Goal: Task Accomplishment & Management: Manage account settings

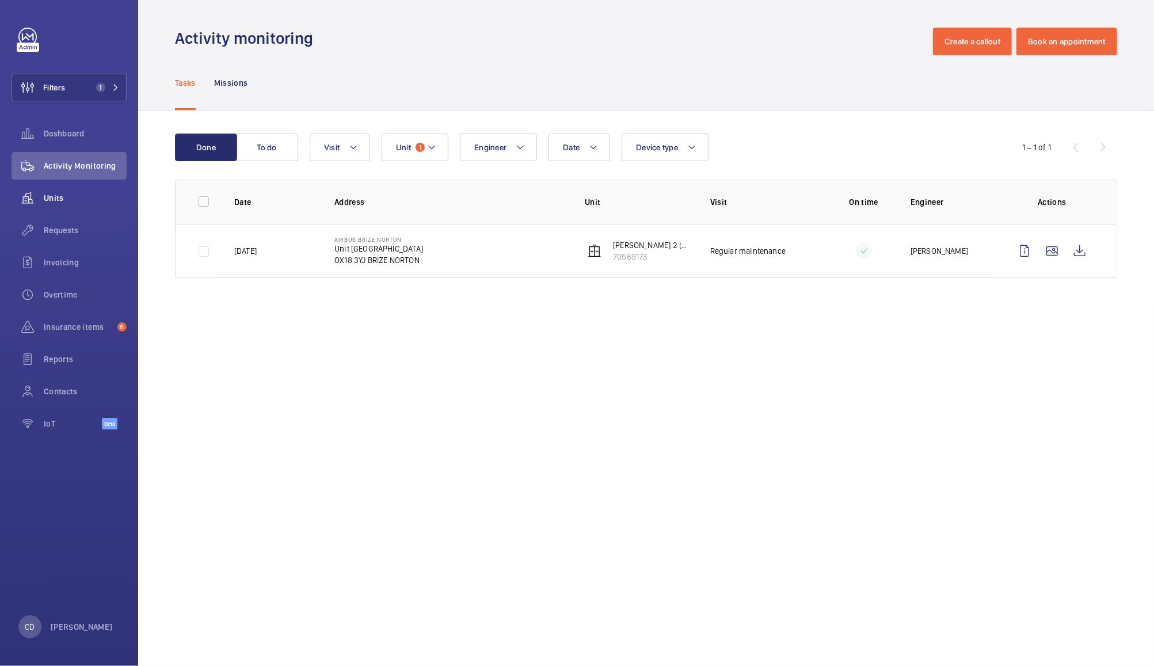
click at [40, 195] on wm-front-icon-button at bounding box center [28, 198] width 32 height 28
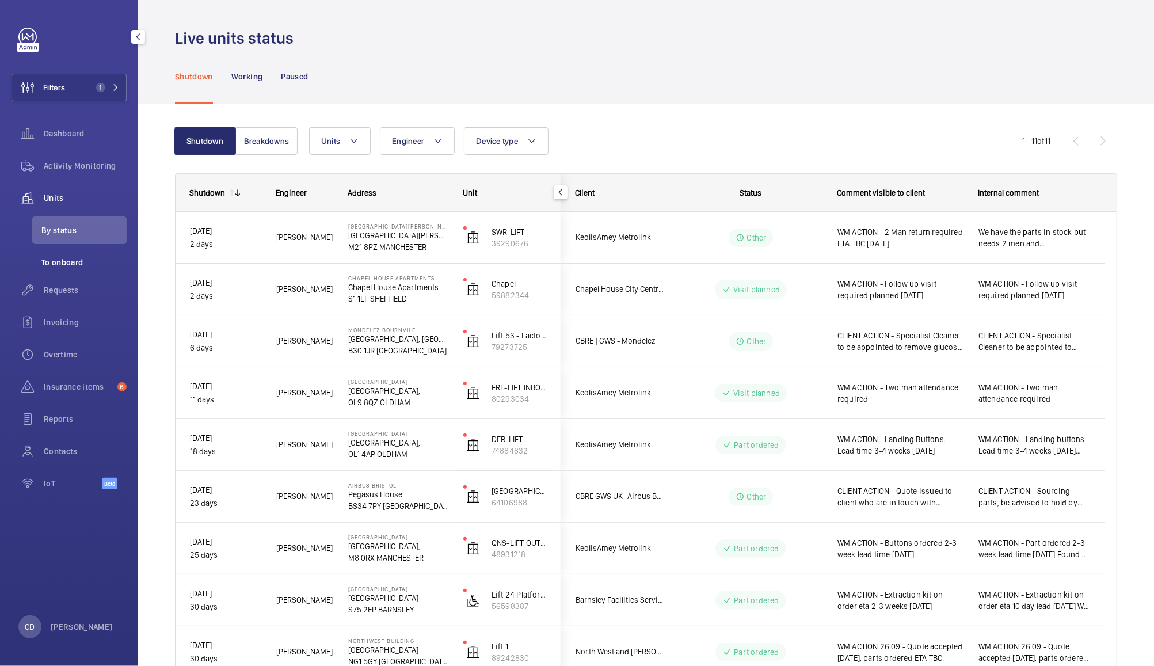
click at [55, 273] on li "To onboard" at bounding box center [79, 263] width 94 height 28
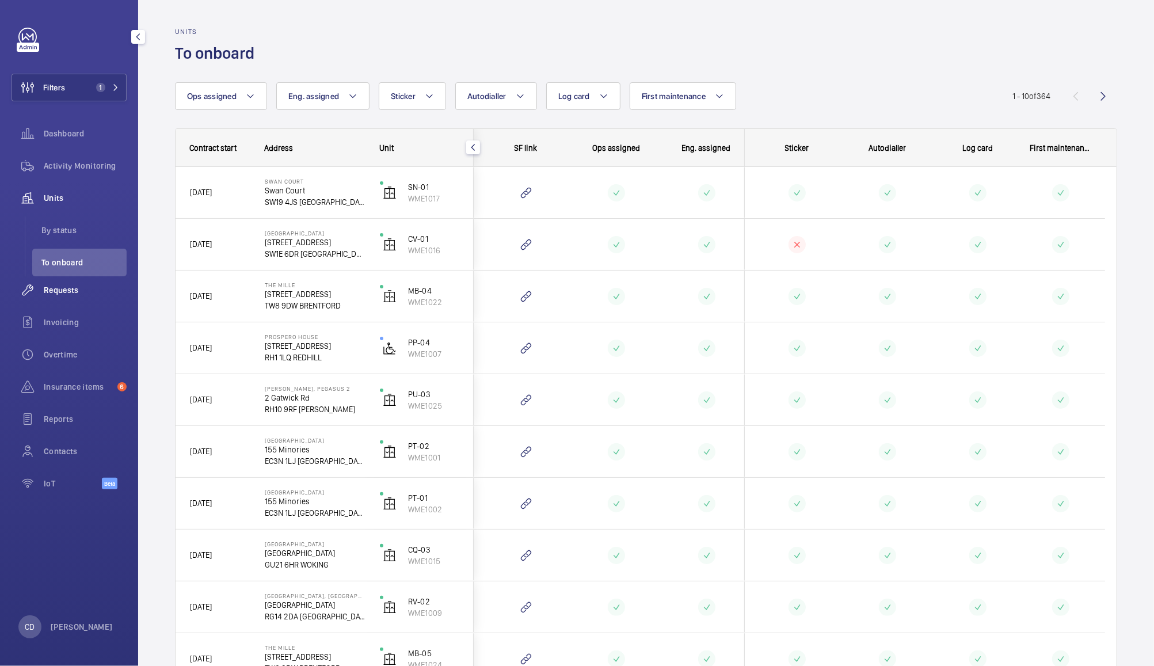
click at [70, 291] on span "Requests" at bounding box center [85, 290] width 83 height 12
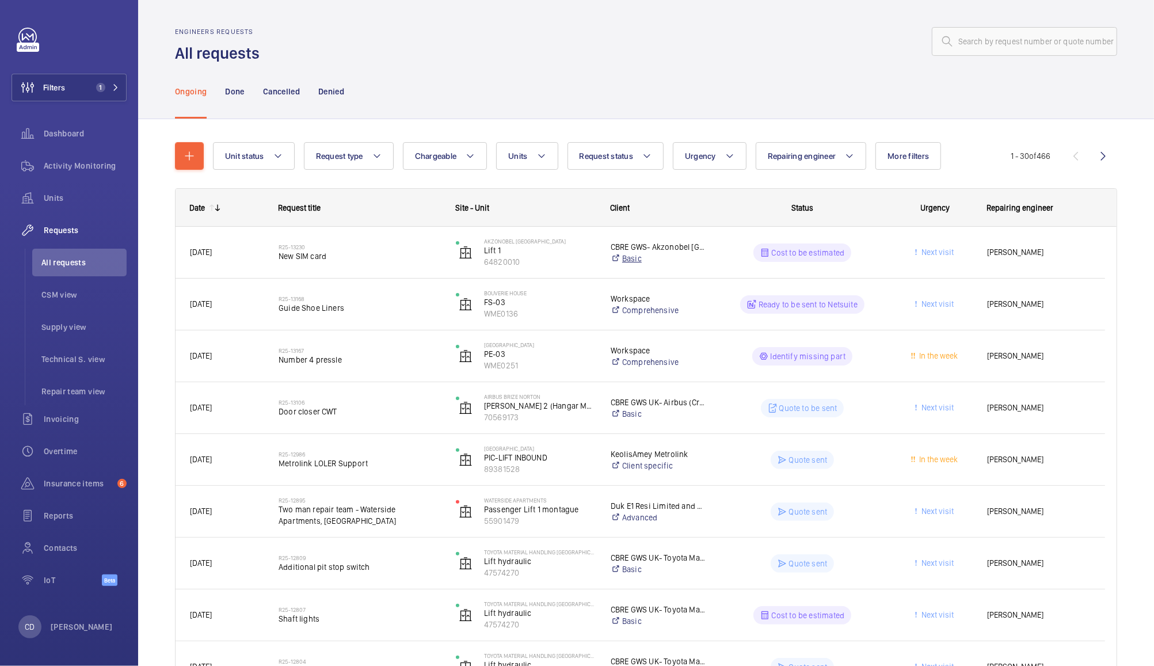
click at [696, 257] on link "Basic" at bounding box center [659, 259] width 96 height 12
click at [298, 250] on span "New SIM card" at bounding box center [360, 256] width 162 height 12
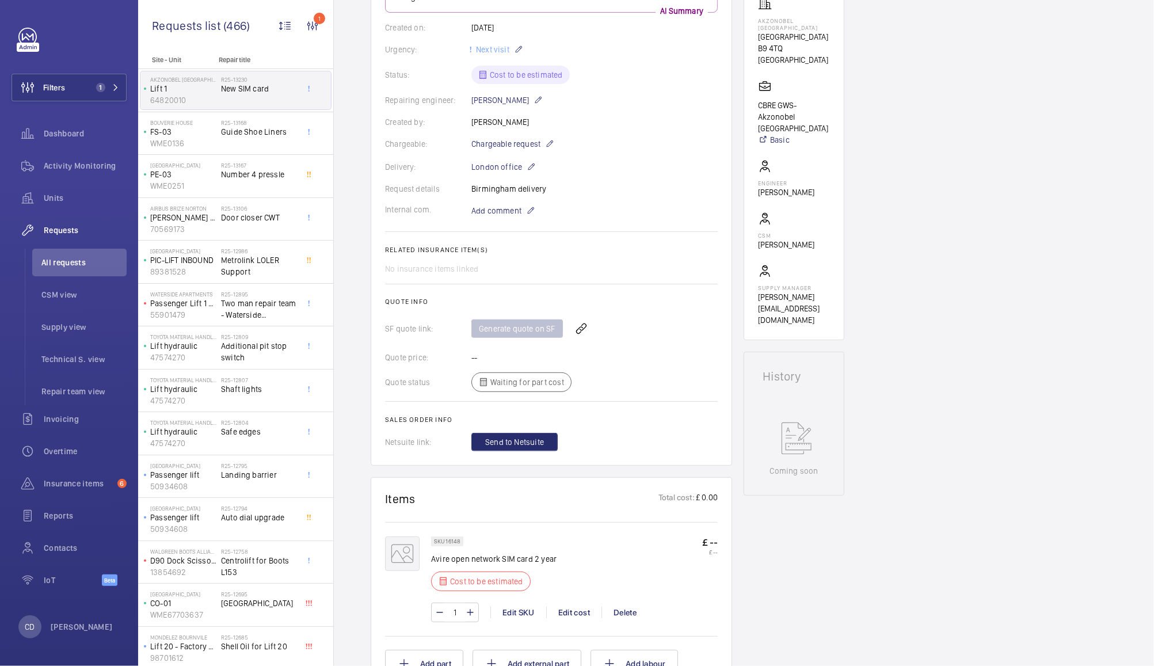
scroll to position [180, 0]
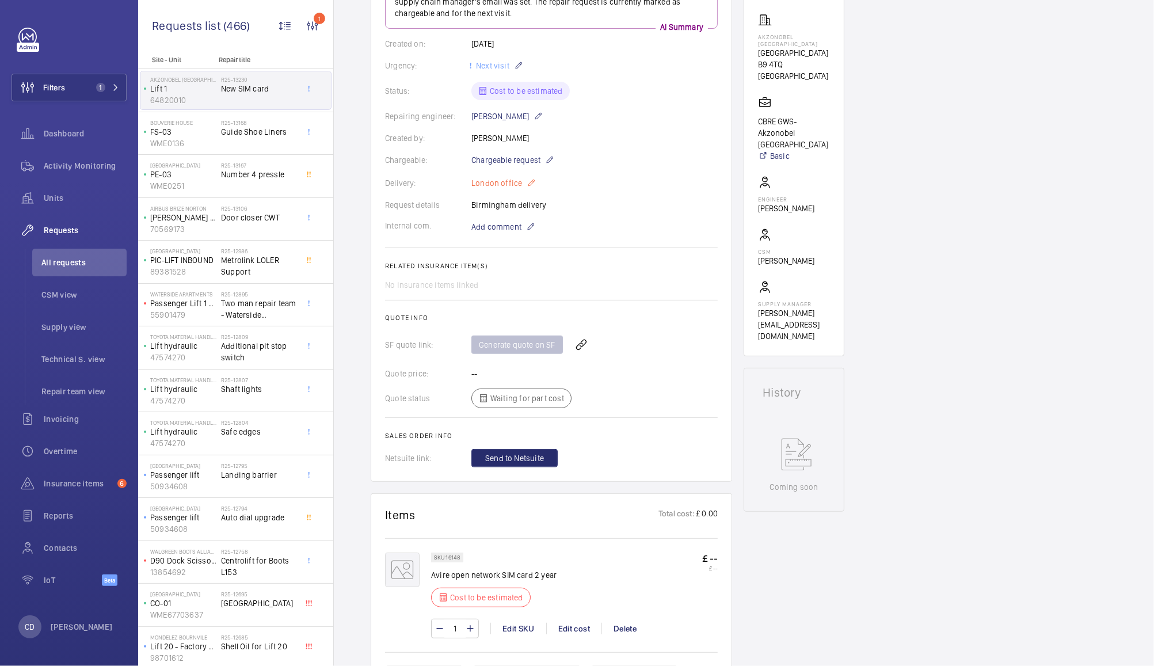
click at [502, 185] on p "London office" at bounding box center [503, 183] width 64 height 14
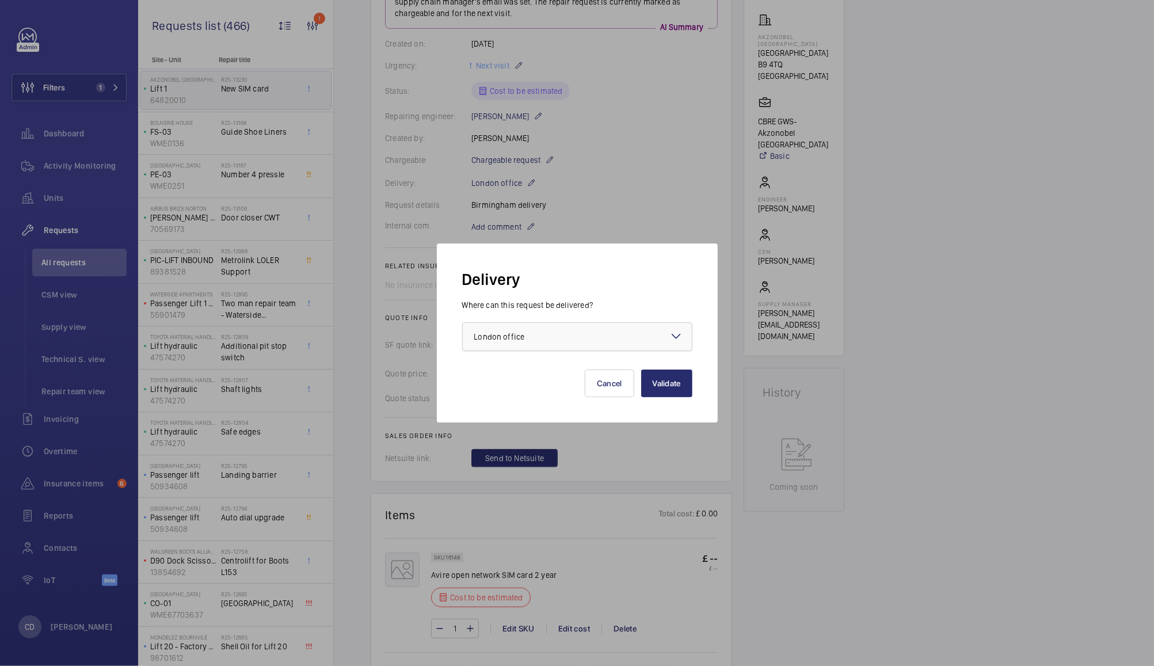
click at [666, 327] on div at bounding box center [577, 337] width 229 height 28
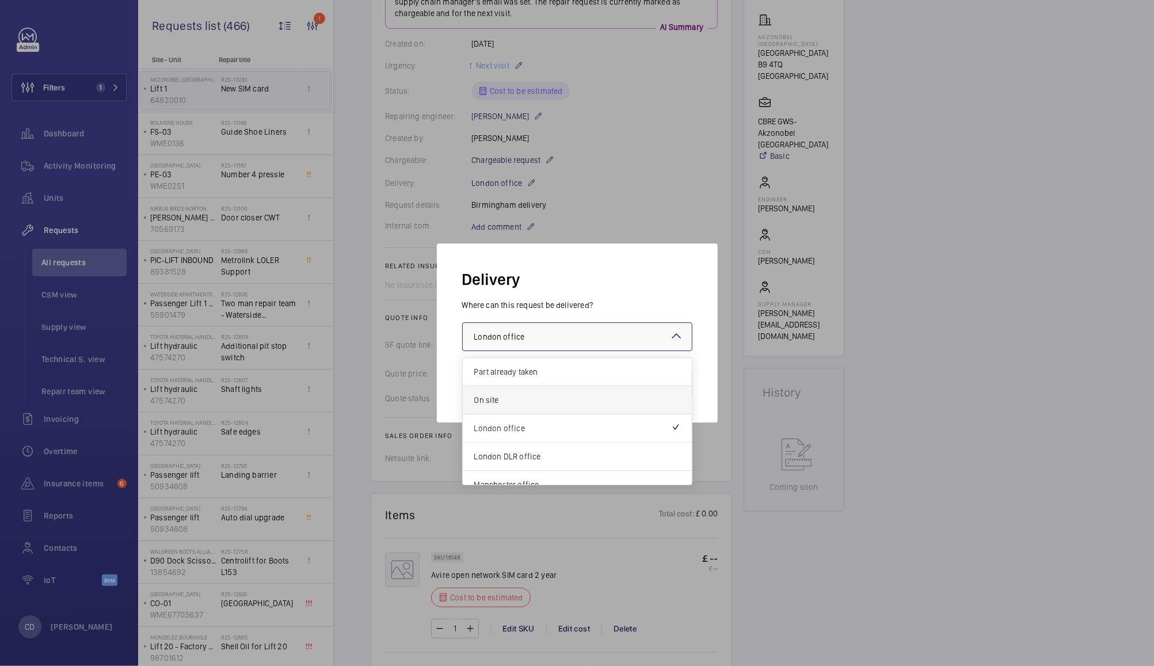
click at [603, 398] on span "On site" at bounding box center [577, 400] width 206 height 12
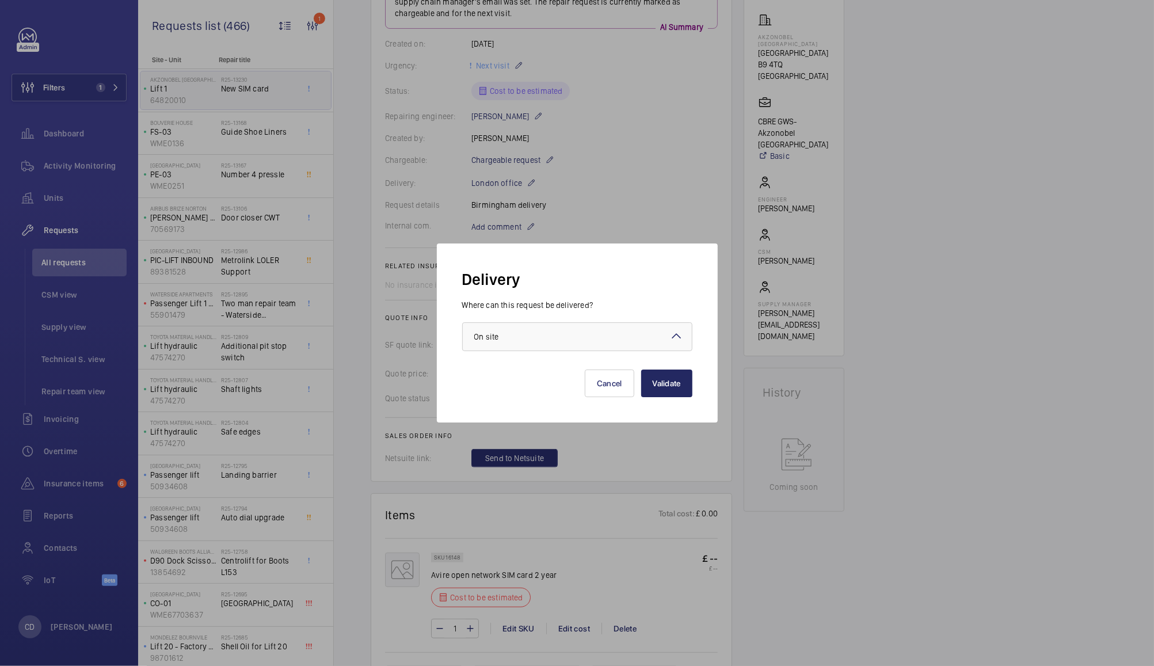
click at [667, 382] on button "Validate" at bounding box center [666, 384] width 51 height 28
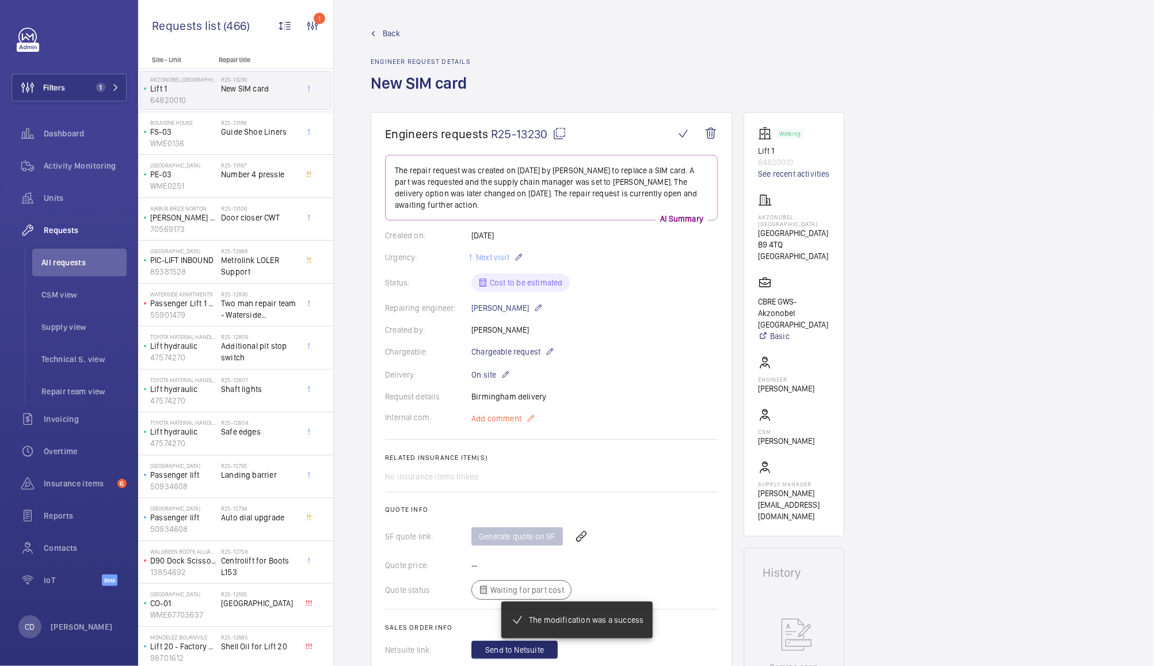
click at [502, 420] on span "Add comment" at bounding box center [496, 419] width 50 height 12
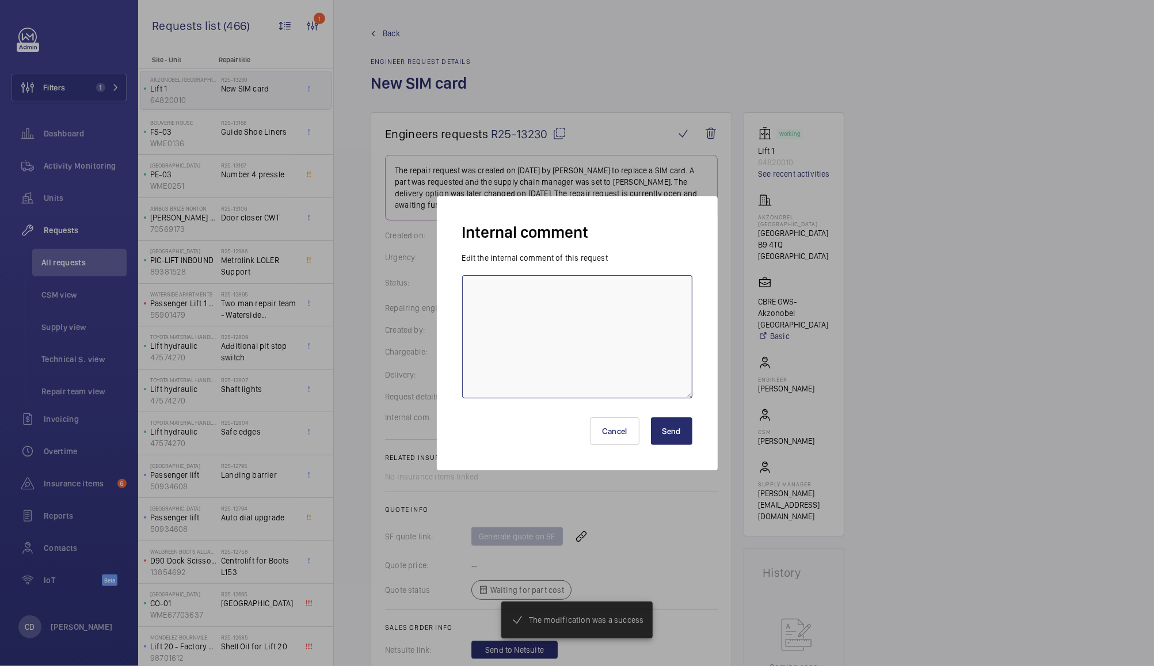
click at [580, 333] on textarea at bounding box center [577, 336] width 230 height 123
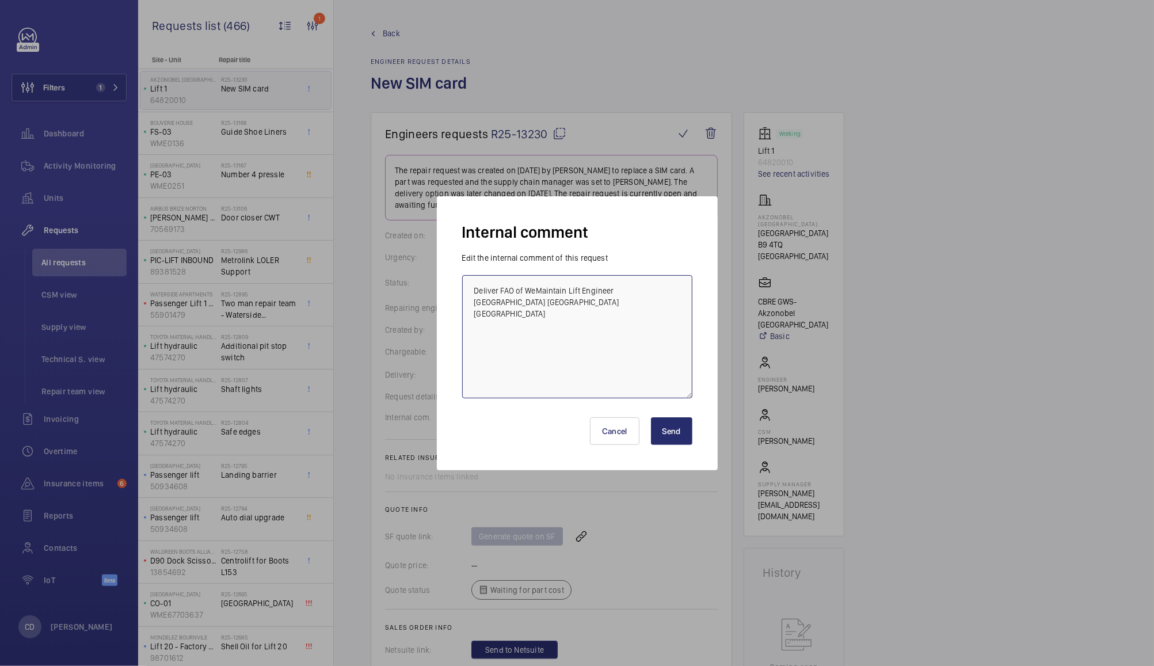
type textarea "Deliver FAO of WeMaintain Lift Engineer [GEOGRAPHIC_DATA] [GEOGRAPHIC_DATA] [GE…"
click at [677, 433] on button "Send" at bounding box center [671, 431] width 41 height 28
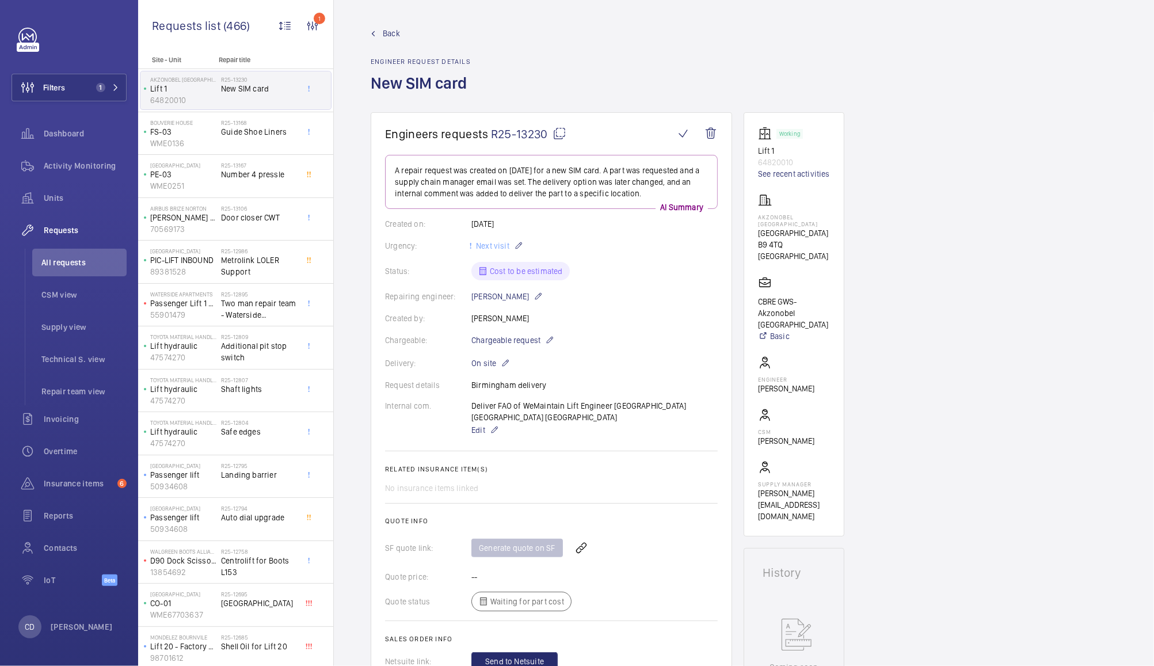
scroll to position [357, 0]
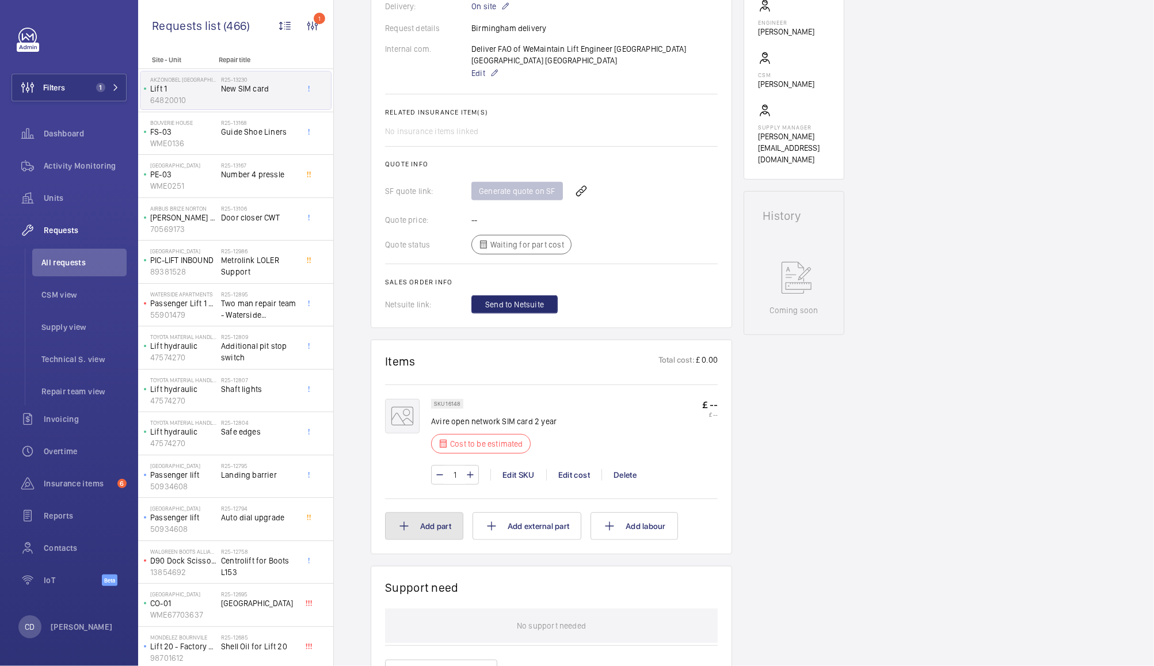
click at [429, 526] on button "Add part" at bounding box center [424, 526] width 78 height 28
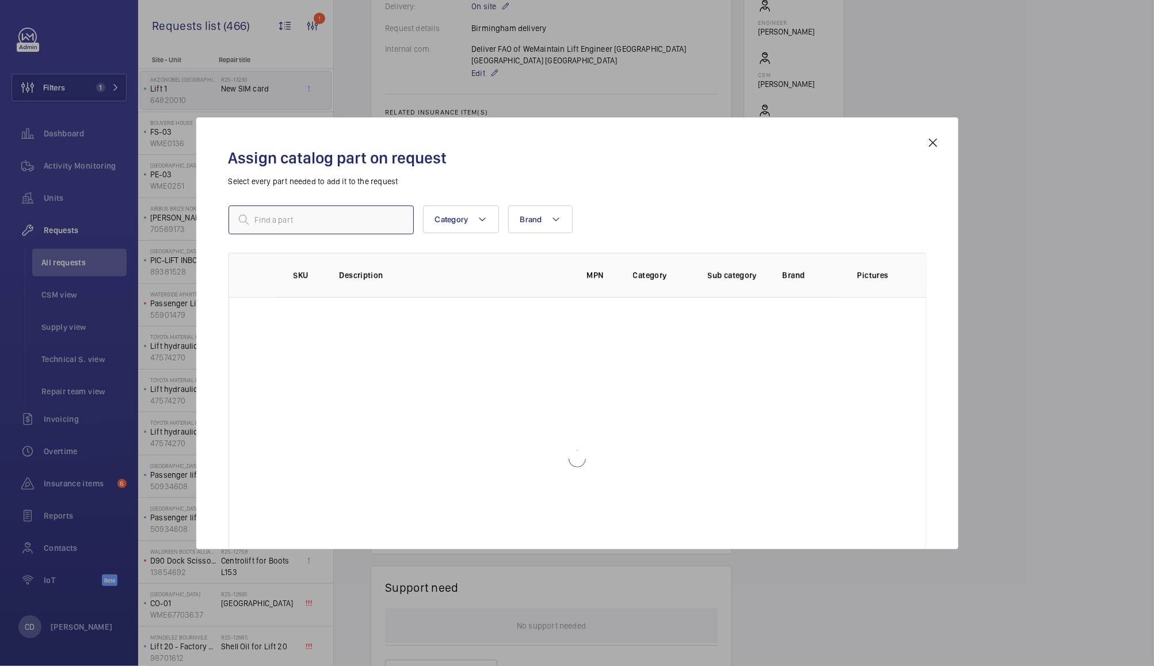
click at [293, 223] on input "text" at bounding box center [321, 219] width 185 height 29
click at [318, 219] on input "text" at bounding box center [321, 219] width 185 height 29
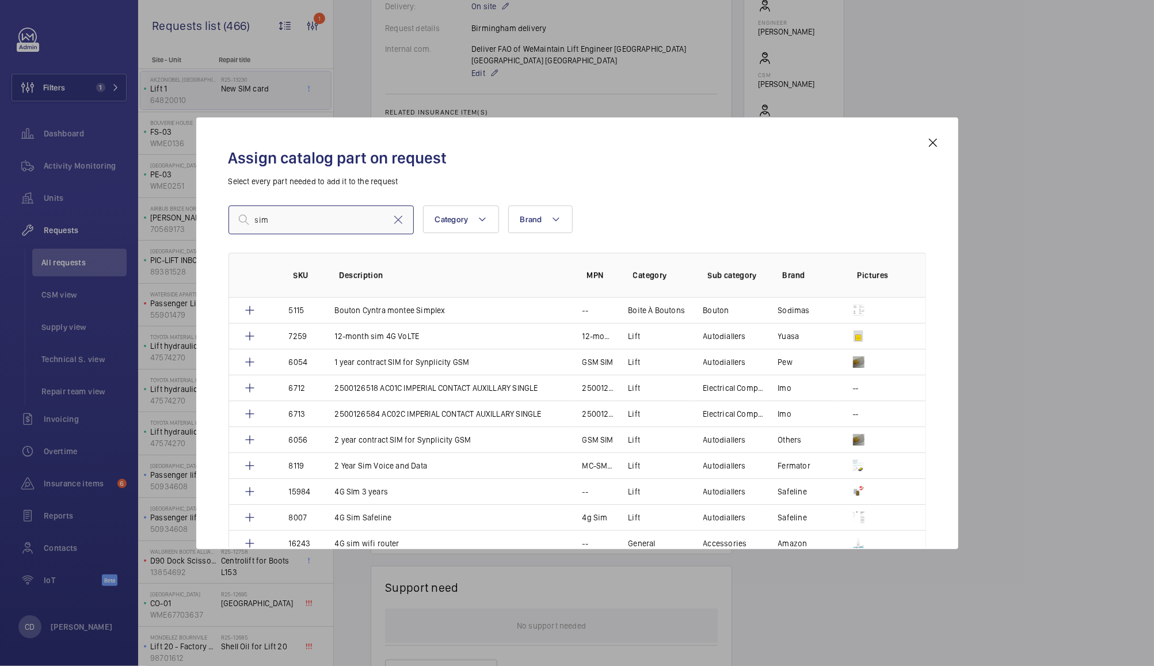
click at [307, 220] on input "sim" at bounding box center [321, 219] width 185 height 29
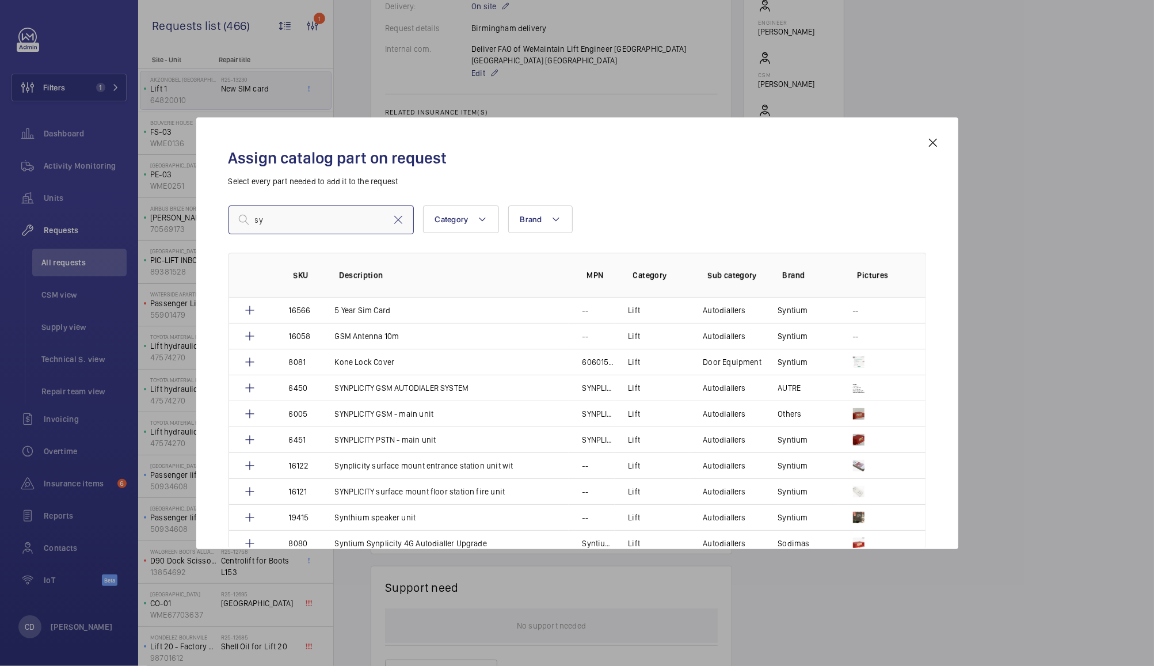
type input "s"
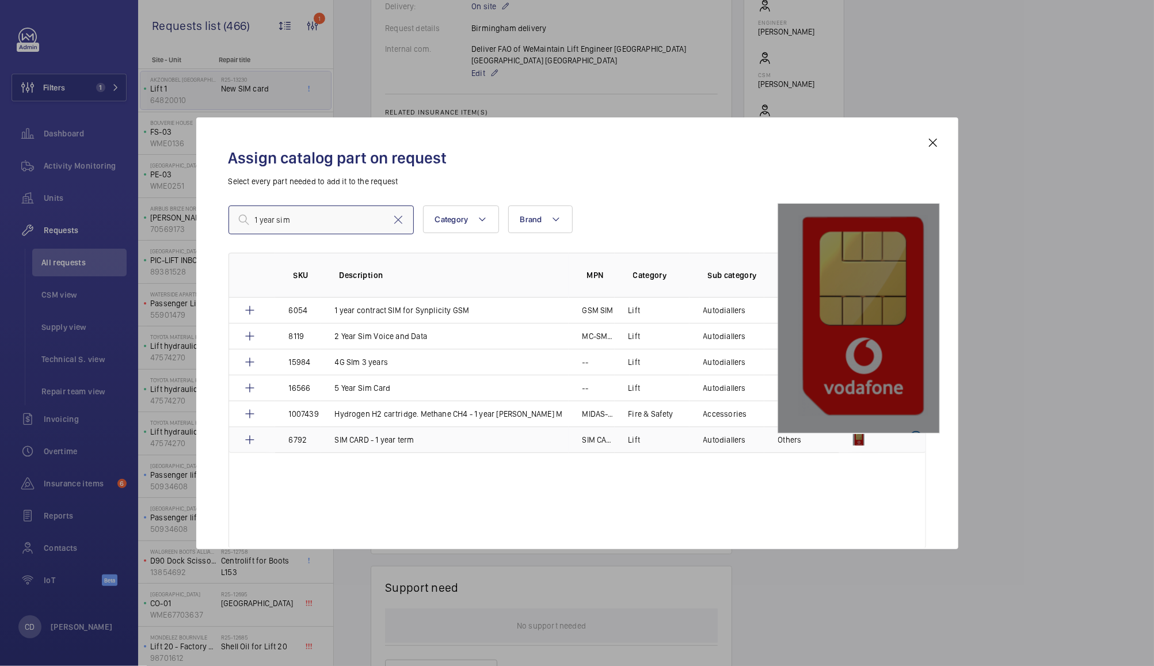
type input "1 year sim"
click at [860, 436] on img at bounding box center [859, 440] width 12 height 12
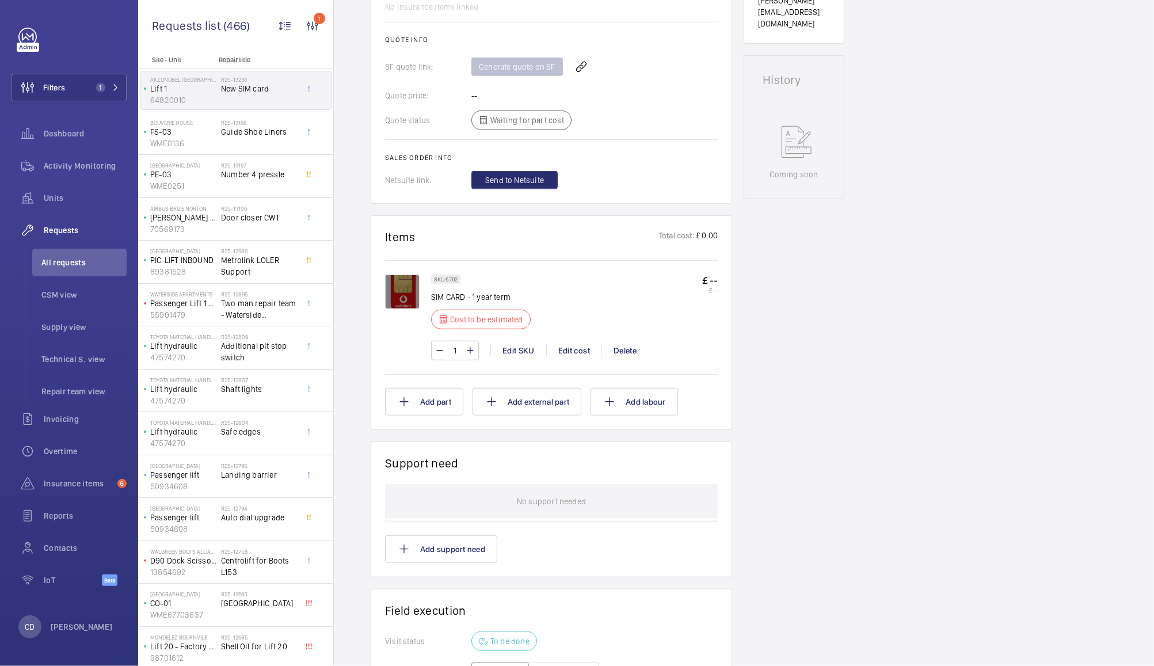
scroll to position [487, 0]
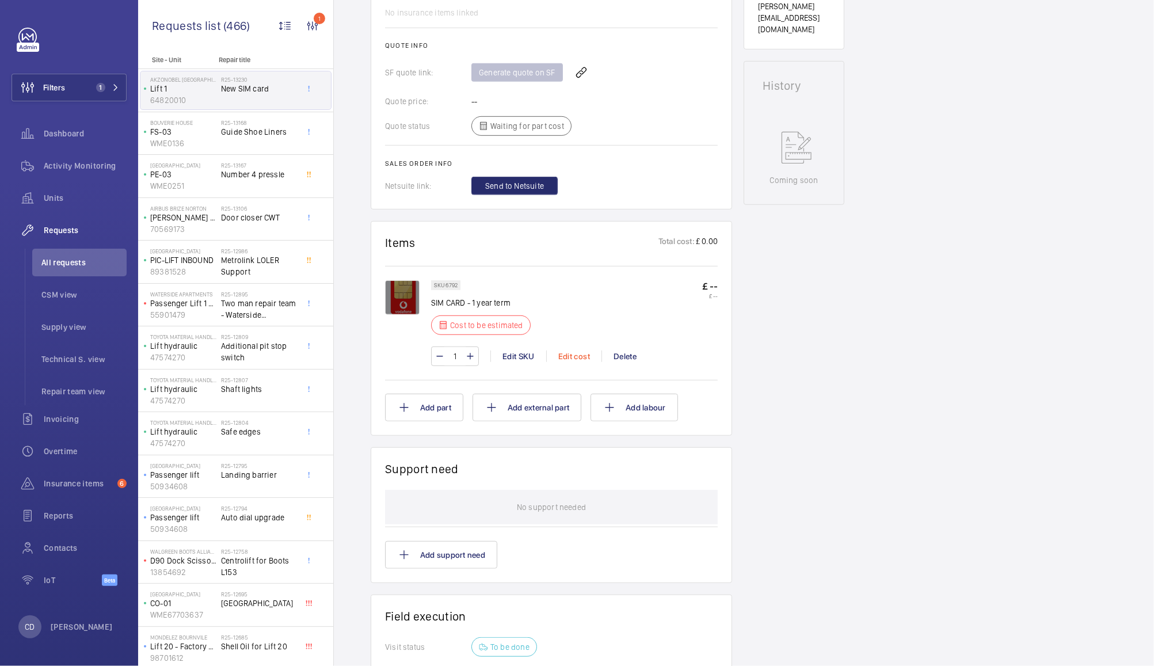
click at [570, 357] on div "Edit cost" at bounding box center [573, 357] width 55 height 12
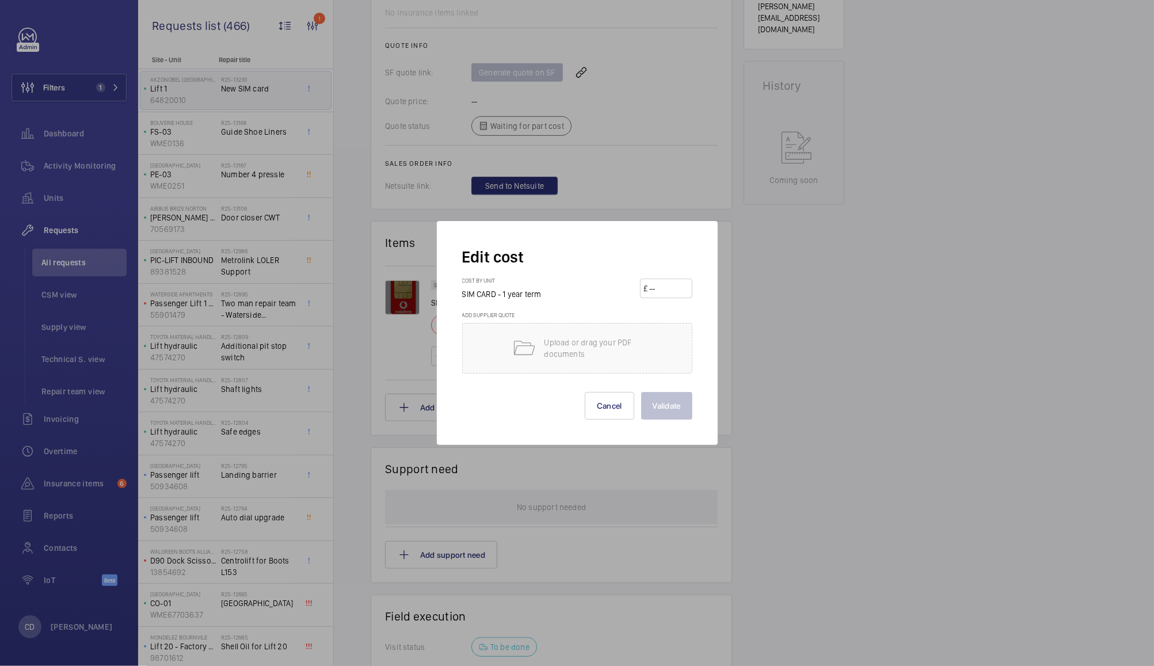
click at [669, 290] on input "number" at bounding box center [668, 288] width 40 height 18
type input "90"
click at [662, 405] on button "Validate" at bounding box center [666, 406] width 51 height 28
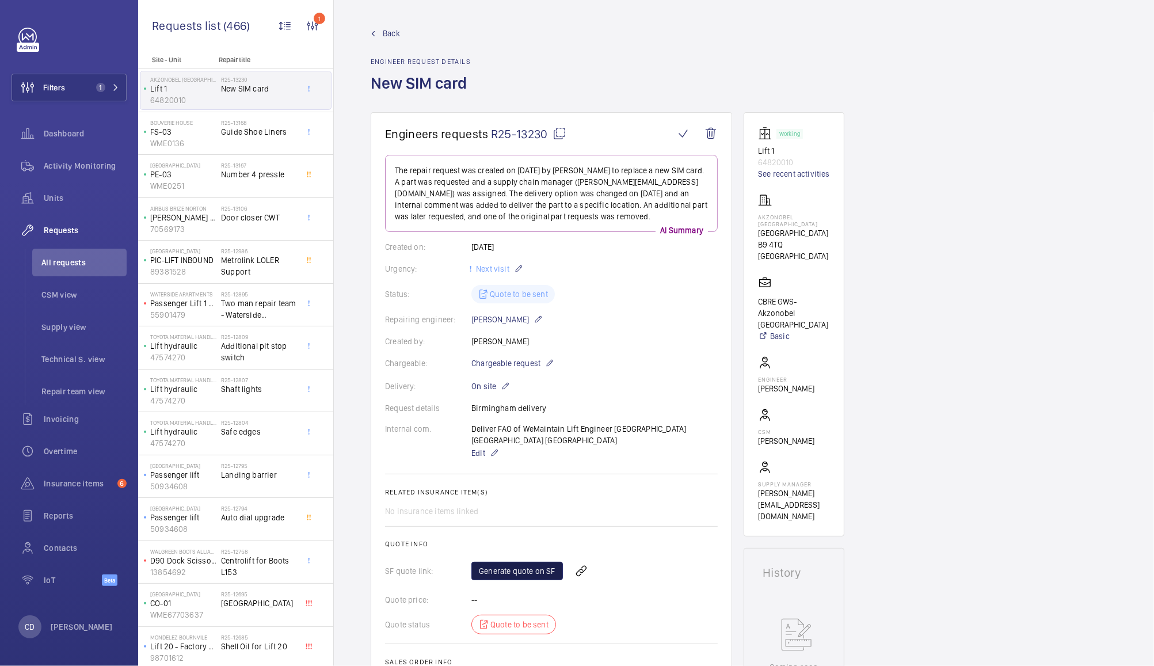
click at [535, 562] on link "Generate quote on SF" at bounding box center [517, 571] width 92 height 18
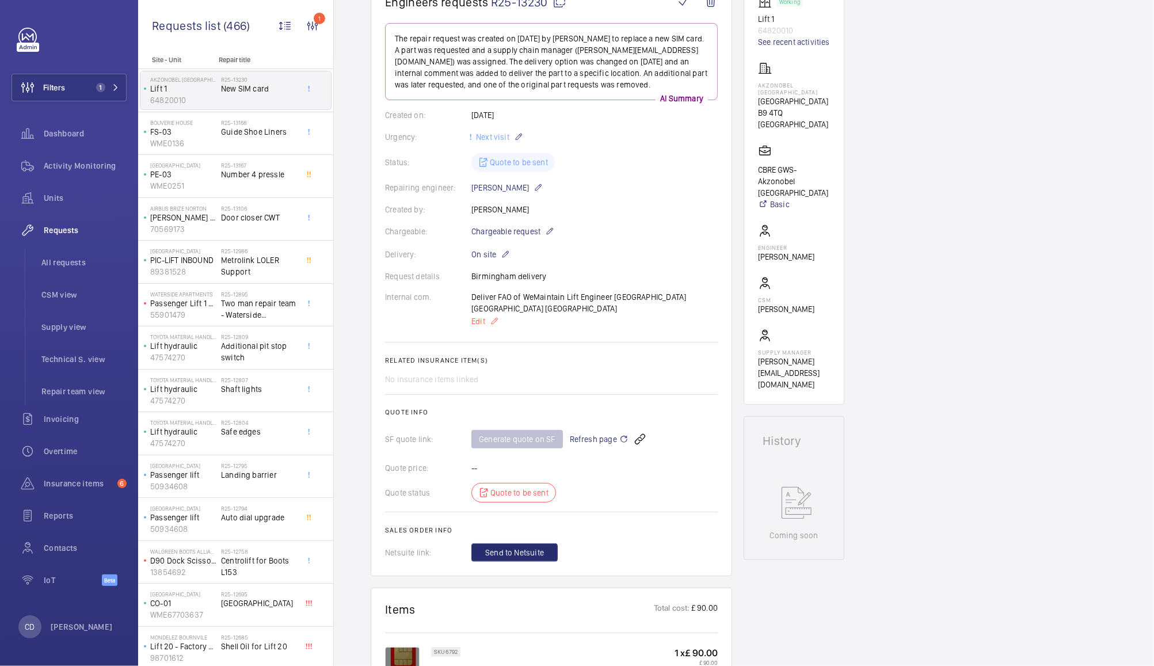
click at [478, 320] on span "Edit" at bounding box center [478, 321] width 14 height 12
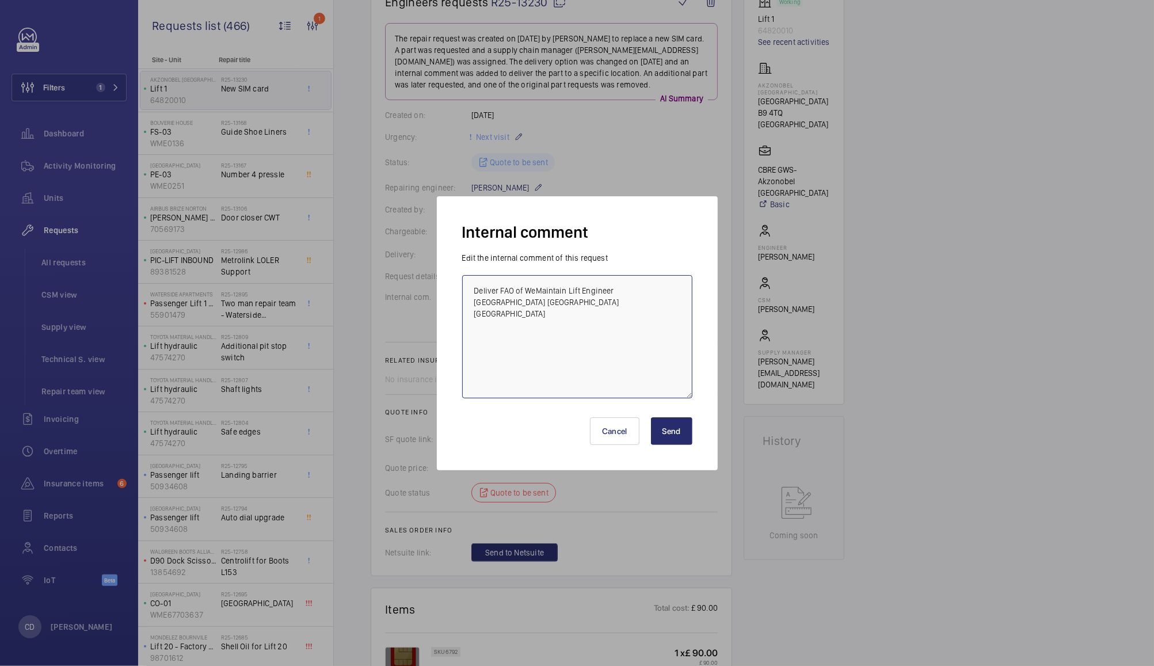
click at [627, 295] on textarea "Deliver FAO of WeMaintain Lift Engineer [GEOGRAPHIC_DATA] [GEOGRAPHIC_DATA] [GE…" at bounding box center [577, 336] width 230 height 123
click at [526, 287] on textarea "Deliver FAO of WeMaintain Lift Engineer [GEOGRAPHIC_DATA] [GEOGRAPHIC_DATA] [GE…" at bounding box center [577, 336] width 230 height 123
click at [588, 302] on textarea "Deliver FAO of WeMaintain Lift Engineer [GEOGRAPHIC_DATA] [GEOGRAPHIC_DATA] [GE…" at bounding box center [577, 336] width 230 height 123
type textarea "Deliver FAO of WeMaintain Lift Engineer C/O [PERSON_NAME] Akzonobel [GEOGRAPHIC…"
click at [672, 433] on button "Send" at bounding box center [671, 431] width 41 height 28
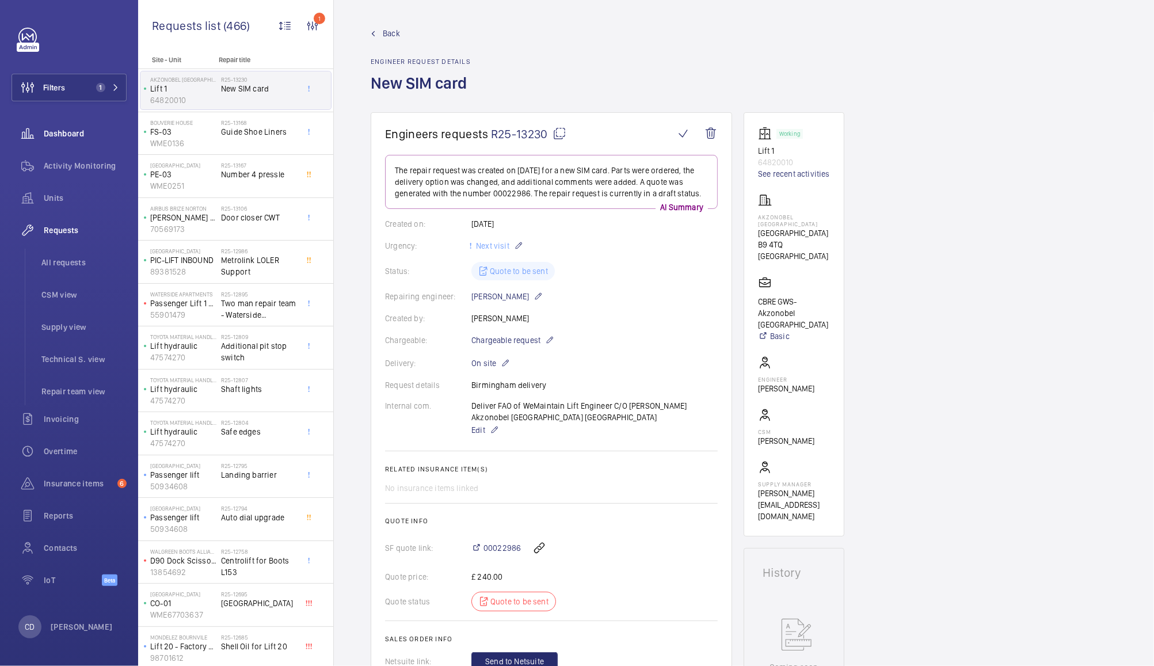
click at [64, 134] on span "Dashboard" at bounding box center [85, 134] width 83 height 12
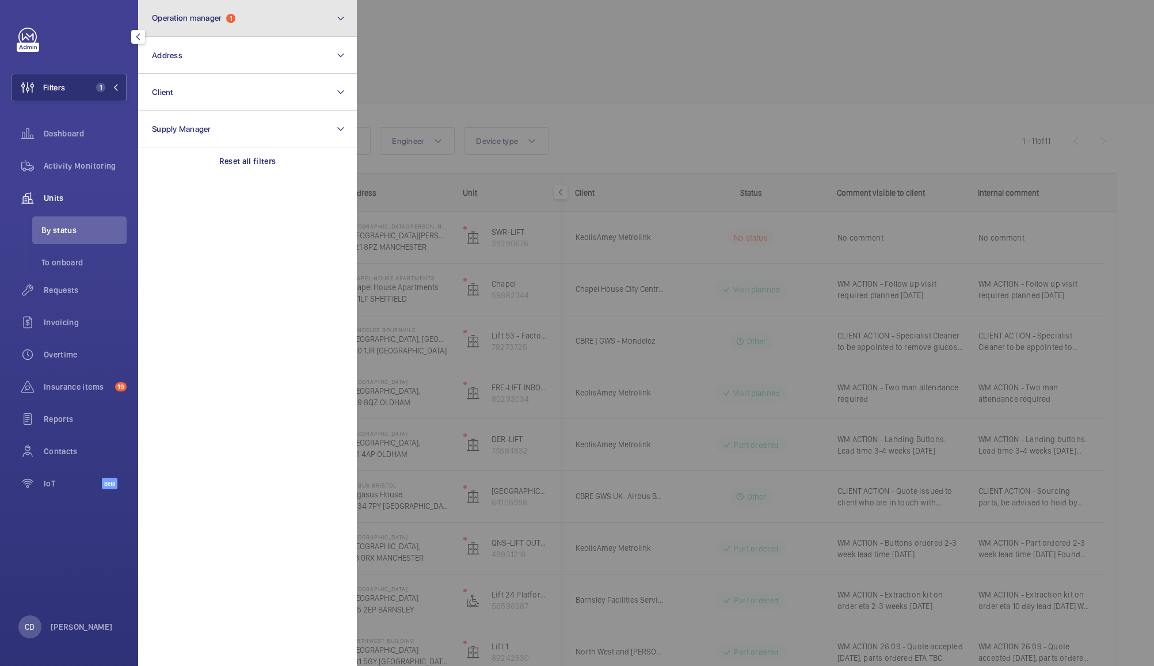
click at [245, 17] on button "Operation manager 1" at bounding box center [247, 18] width 219 height 37
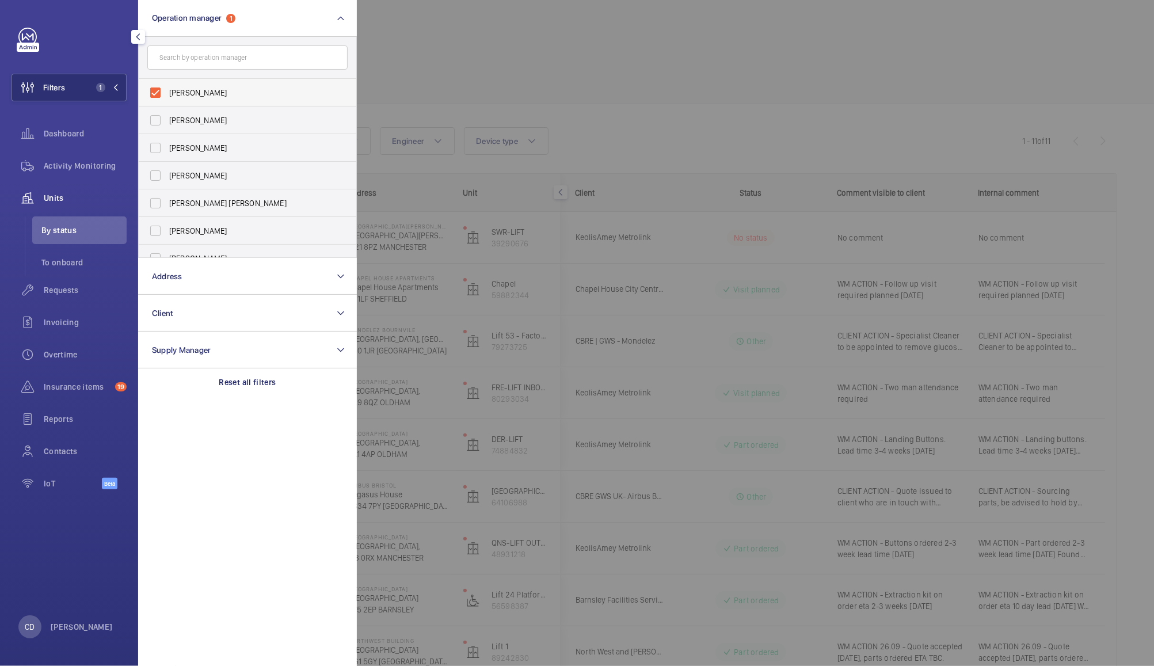
click at [198, 91] on span "[PERSON_NAME]" at bounding box center [248, 93] width 158 height 12
click at [167, 91] on input "[PERSON_NAME]" at bounding box center [155, 92] width 23 height 23
checkbox input "false"
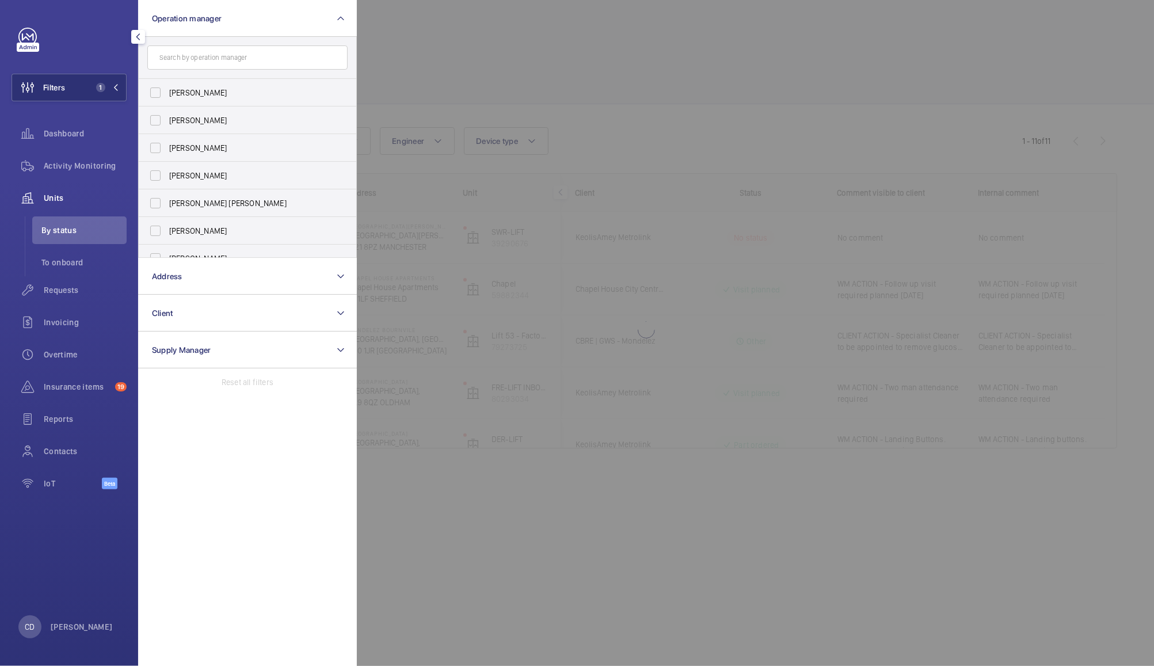
click at [431, 24] on div at bounding box center [934, 333] width 1154 height 666
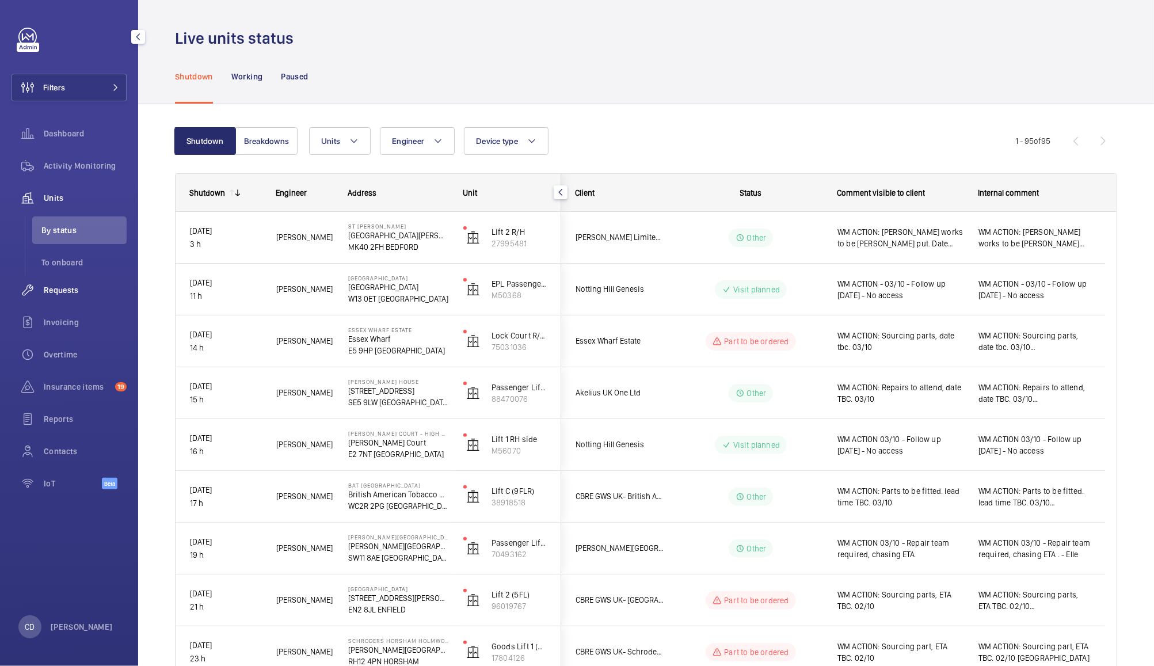
click at [68, 295] on span "Requests" at bounding box center [85, 290] width 83 height 12
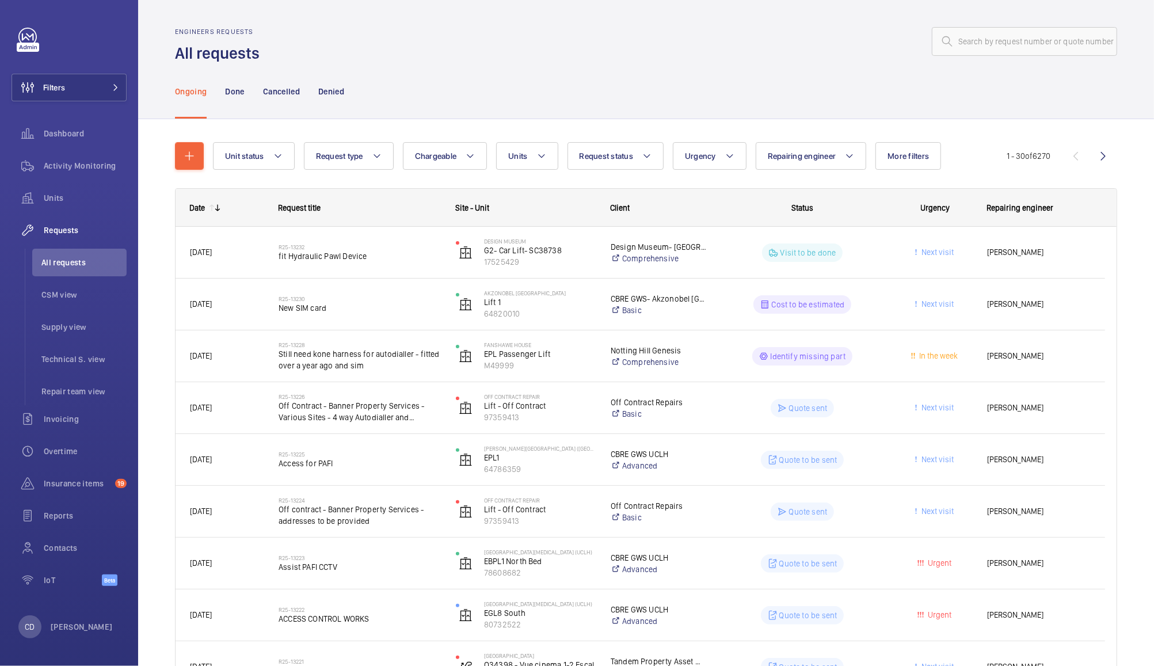
click at [709, 301] on div "Cost to be estimated" at bounding box center [795, 304] width 176 height 41
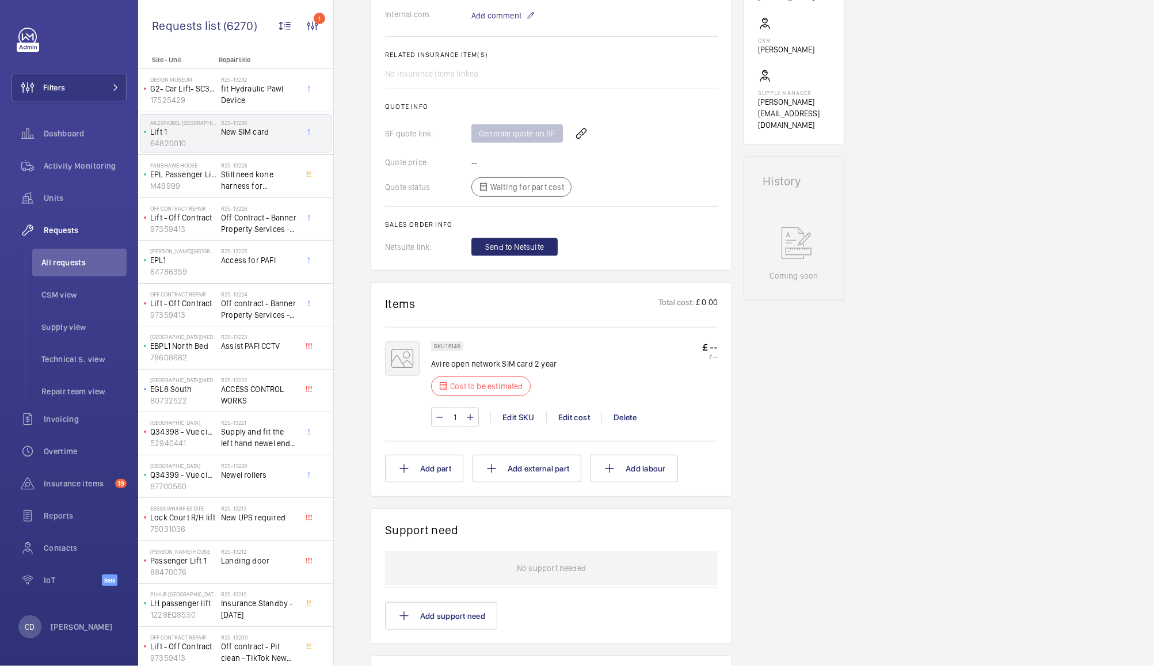
scroll to position [395, 0]
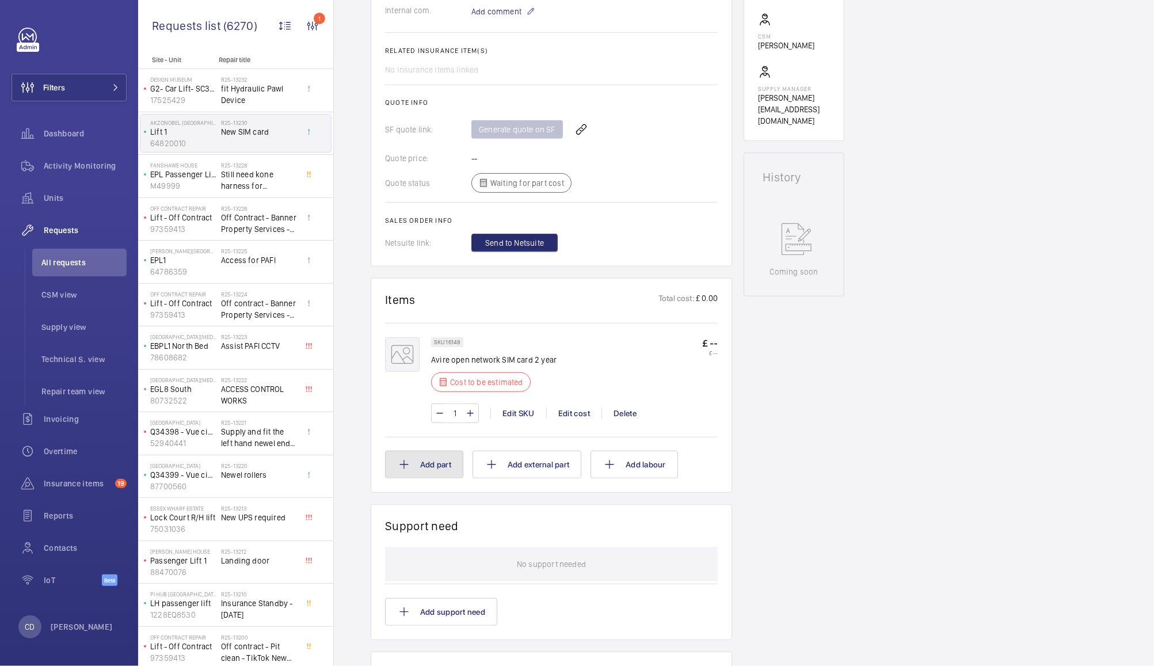
click at [430, 465] on button "Add part" at bounding box center [424, 465] width 78 height 28
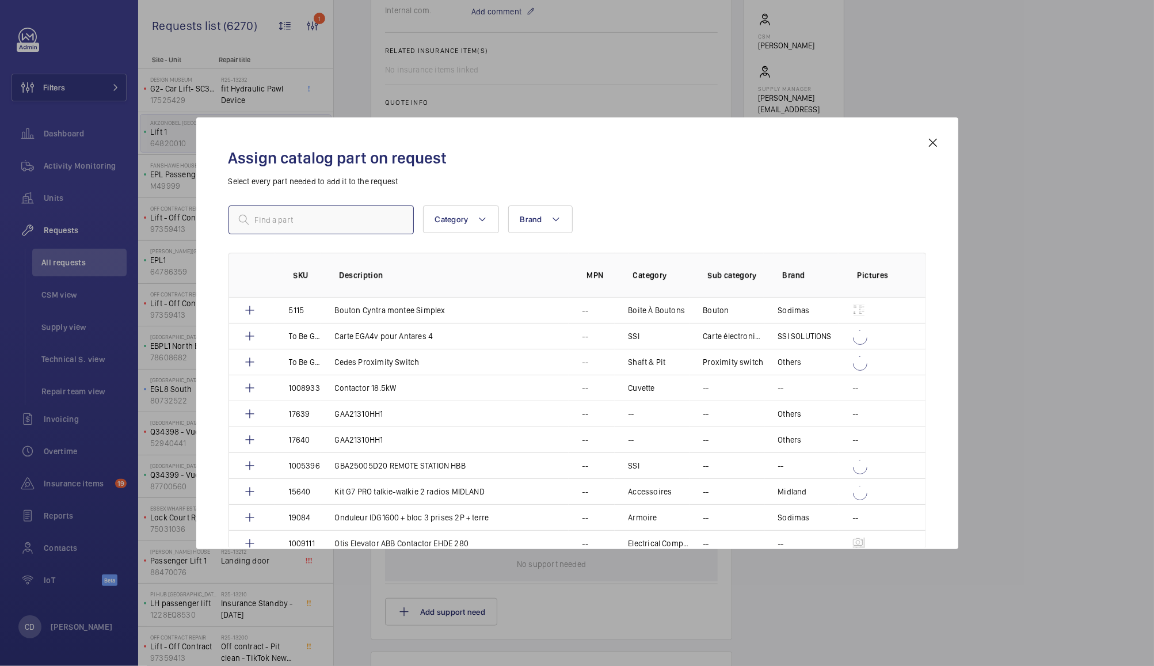
click at [338, 222] on input "text" at bounding box center [321, 219] width 185 height 29
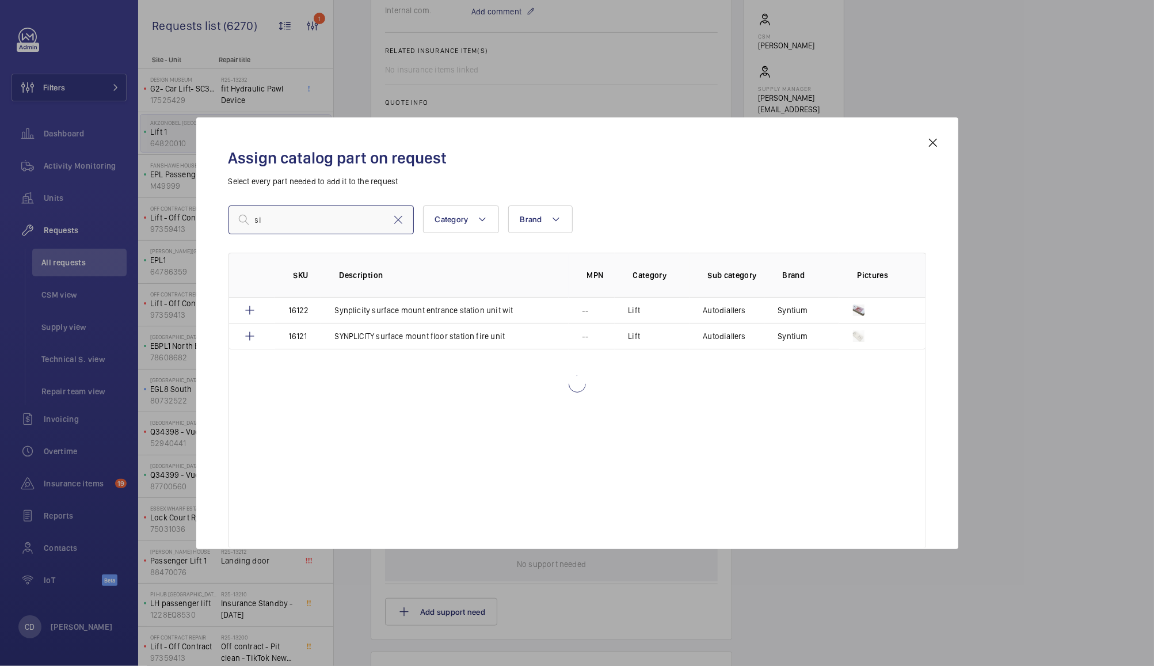
type input "s"
type input "sim card"
